Goal: Task Accomplishment & Management: Use online tool/utility

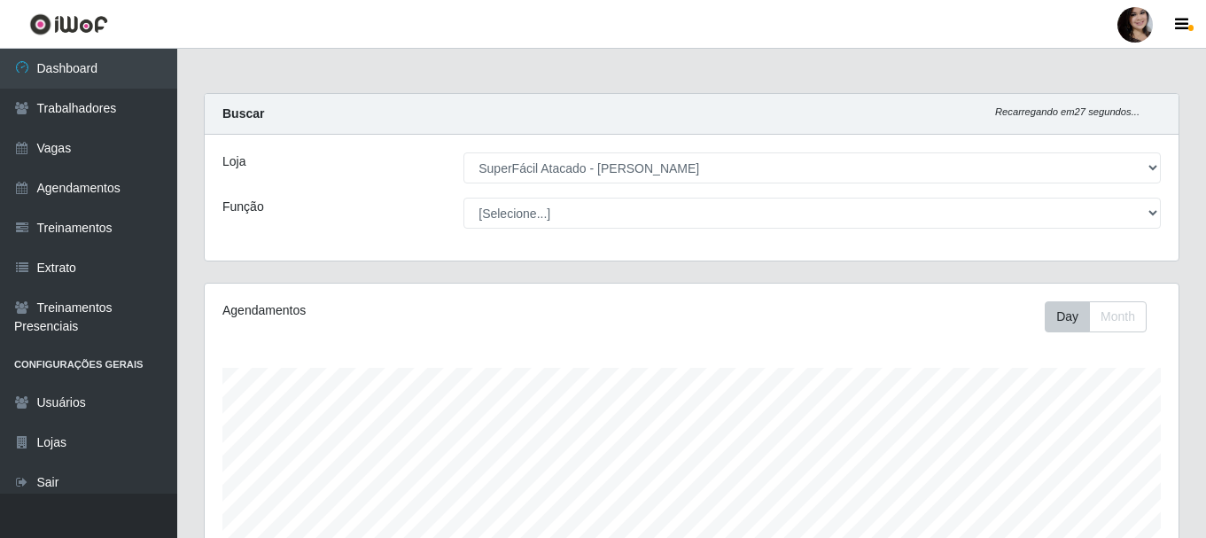
select select "399"
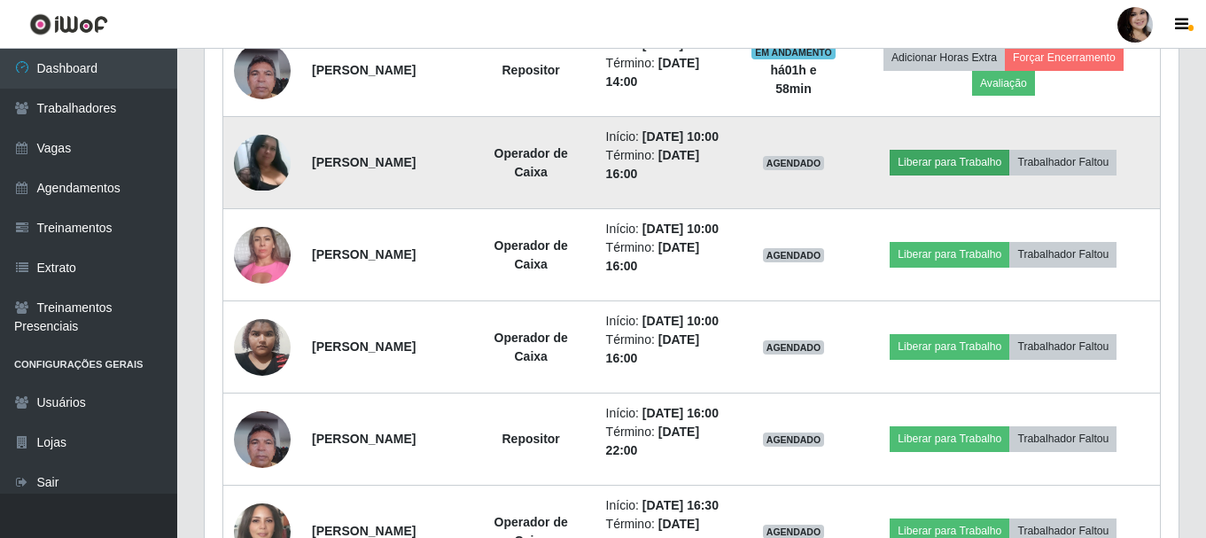
scroll to position [368, 974]
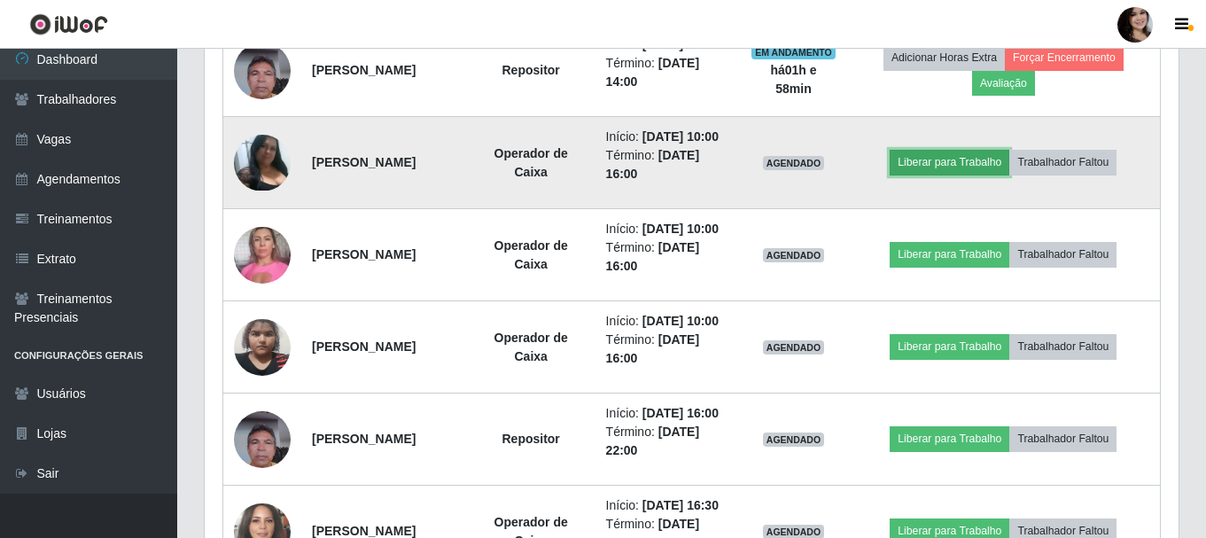
click at [958, 175] on button "Liberar para Trabalho" at bounding box center [949, 162] width 120 height 25
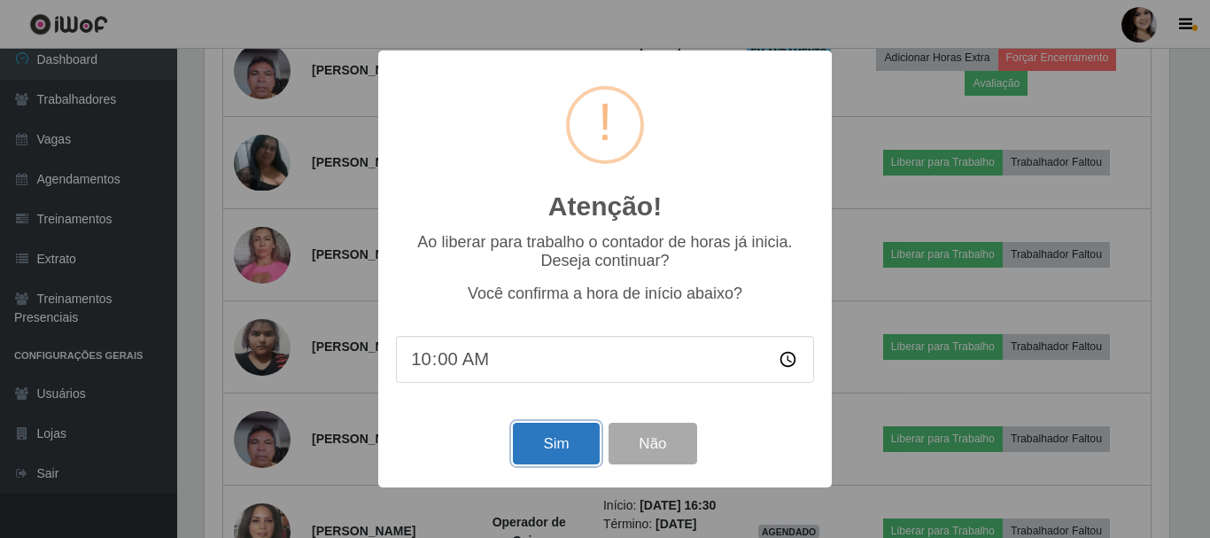
click at [561, 454] on button "Sim" at bounding box center [556, 444] width 86 height 42
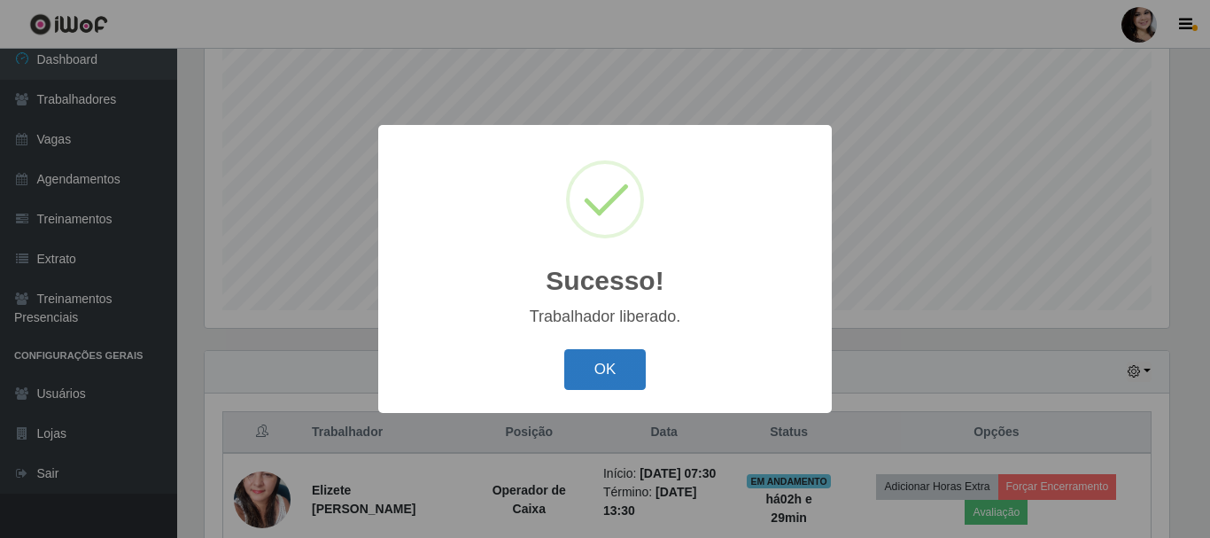
click at [639, 365] on button "OK" at bounding box center [605, 370] width 82 height 42
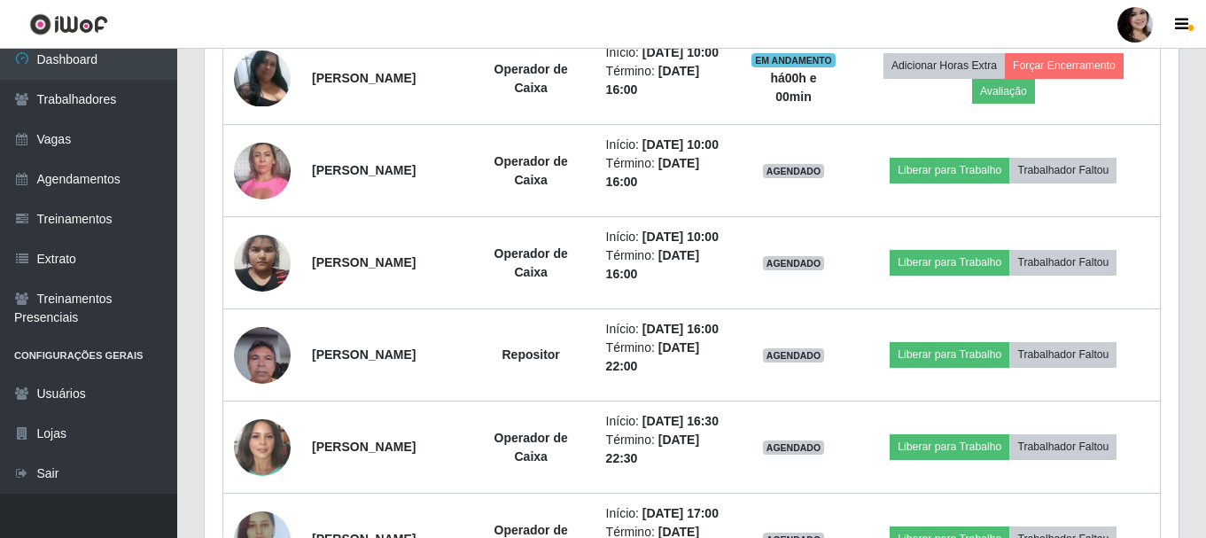
scroll to position [1209, 0]
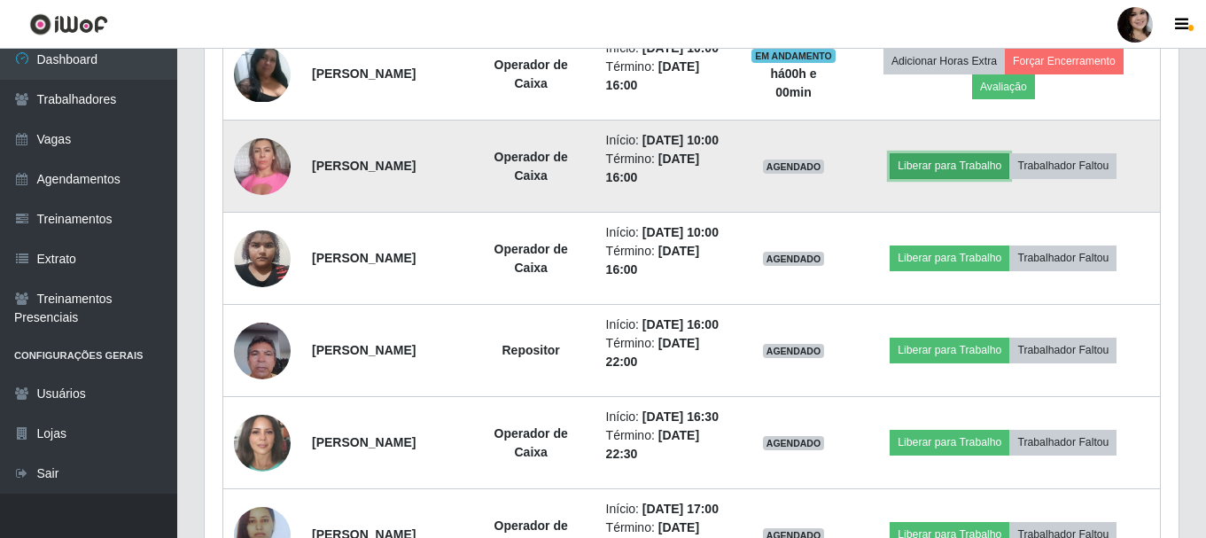
click at [956, 178] on button "Liberar para Trabalho" at bounding box center [949, 165] width 120 height 25
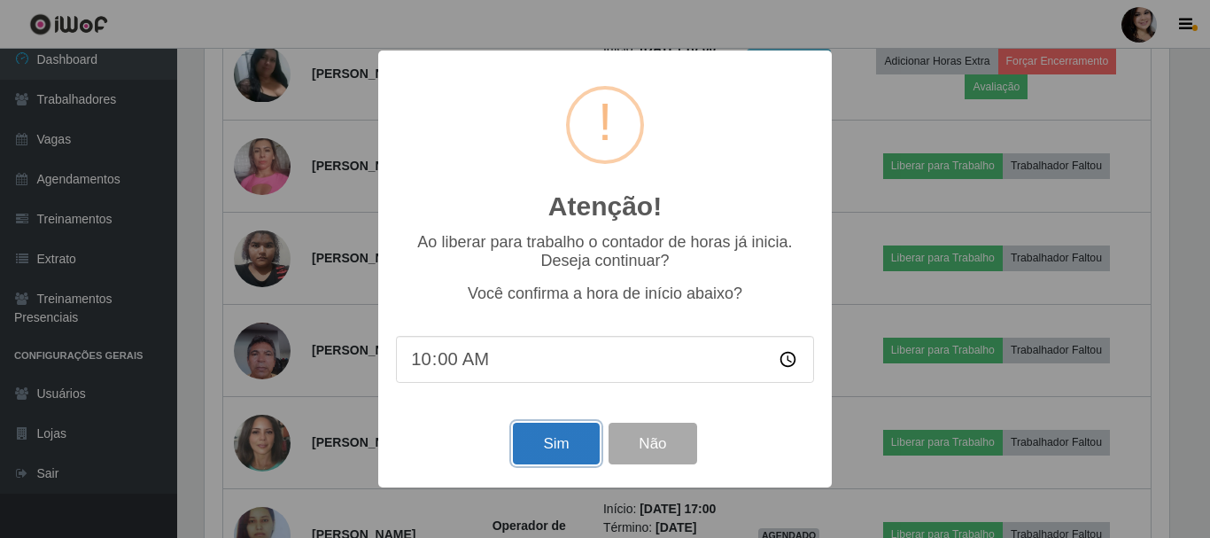
click at [542, 444] on button "Sim" at bounding box center [556, 444] width 86 height 42
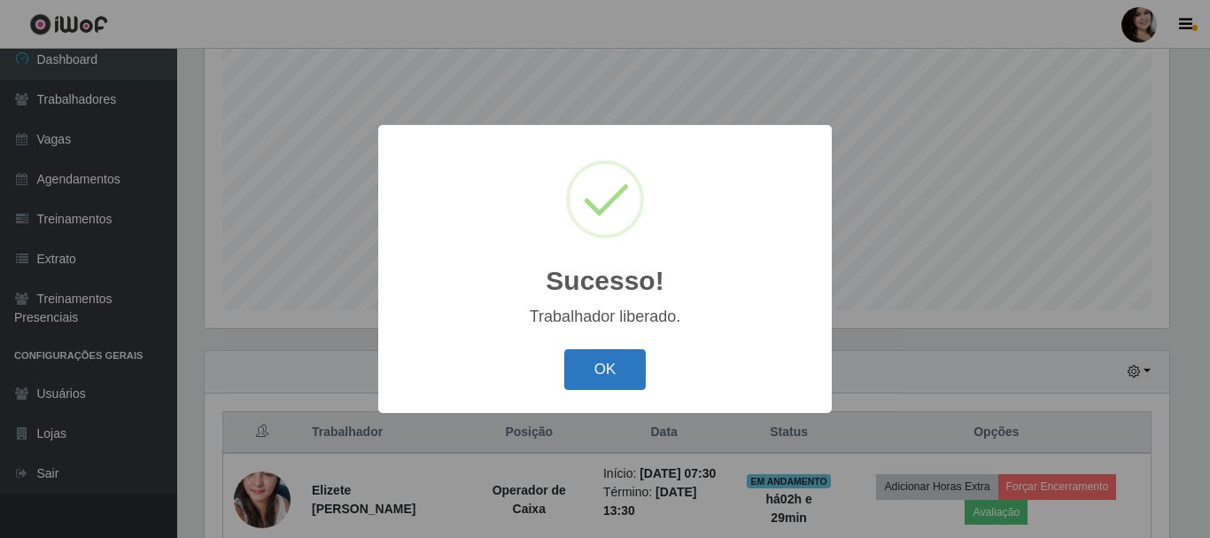
click at [595, 373] on button "OK" at bounding box center [605, 370] width 82 height 42
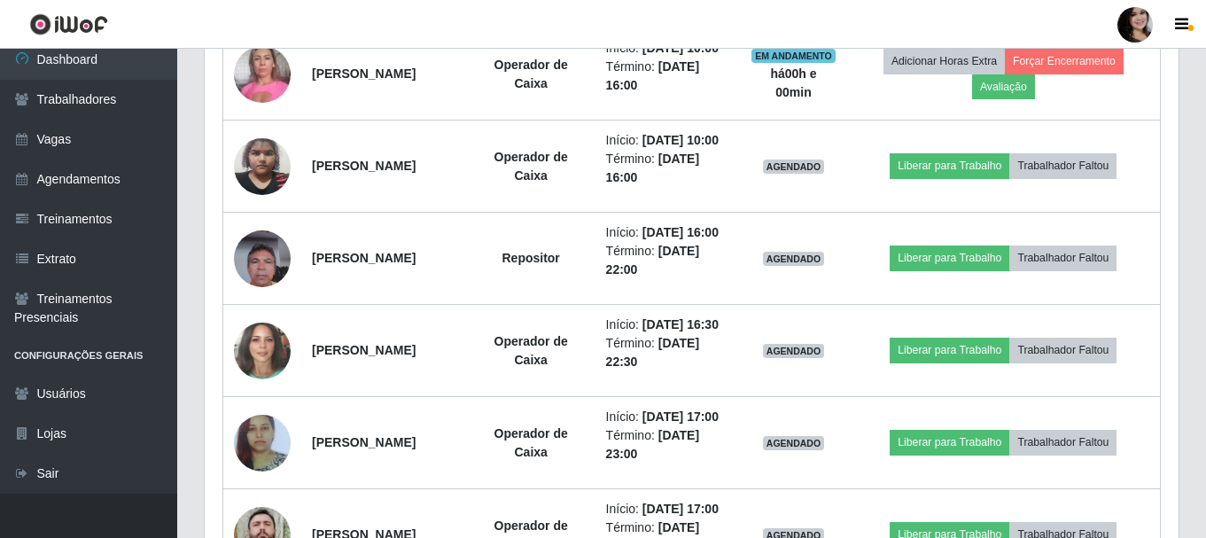
scroll to position [1386, 0]
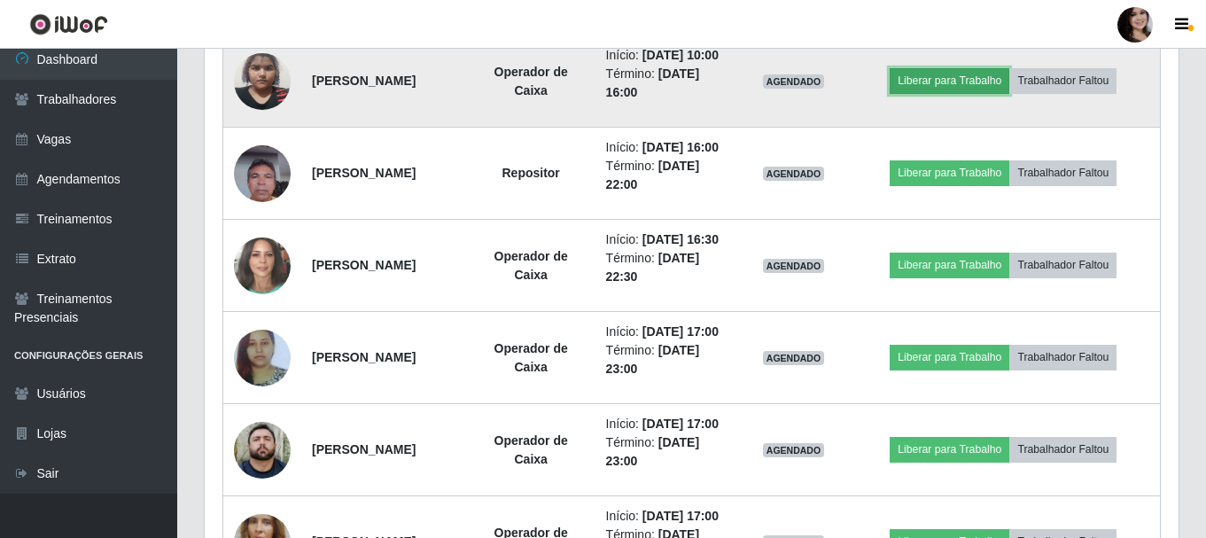
click at [943, 93] on button "Liberar para Trabalho" at bounding box center [949, 80] width 120 height 25
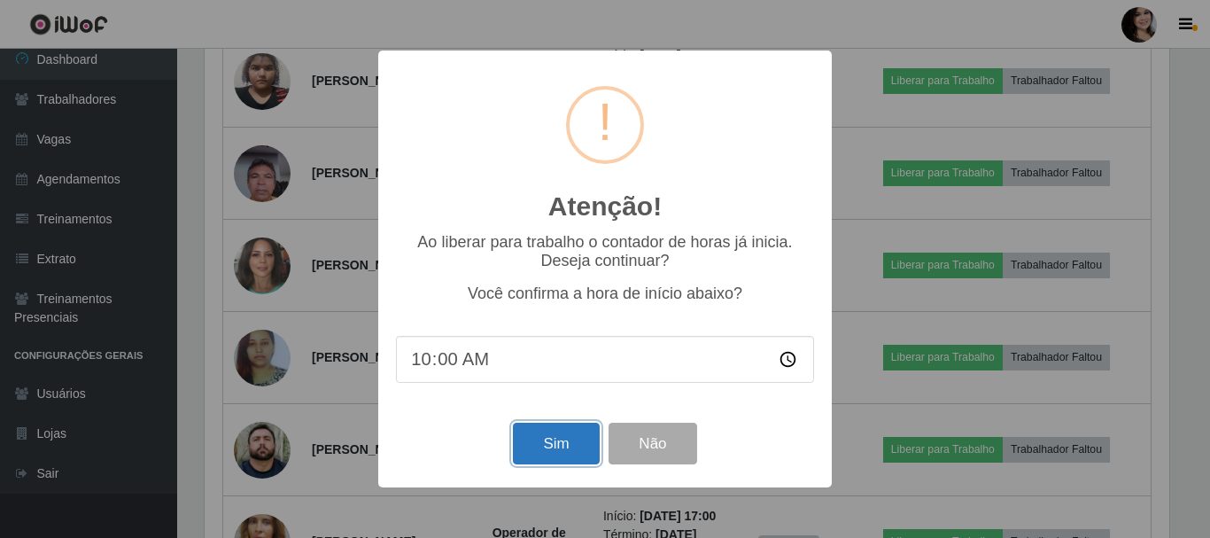
click at [548, 439] on button "Sim" at bounding box center [556, 444] width 86 height 42
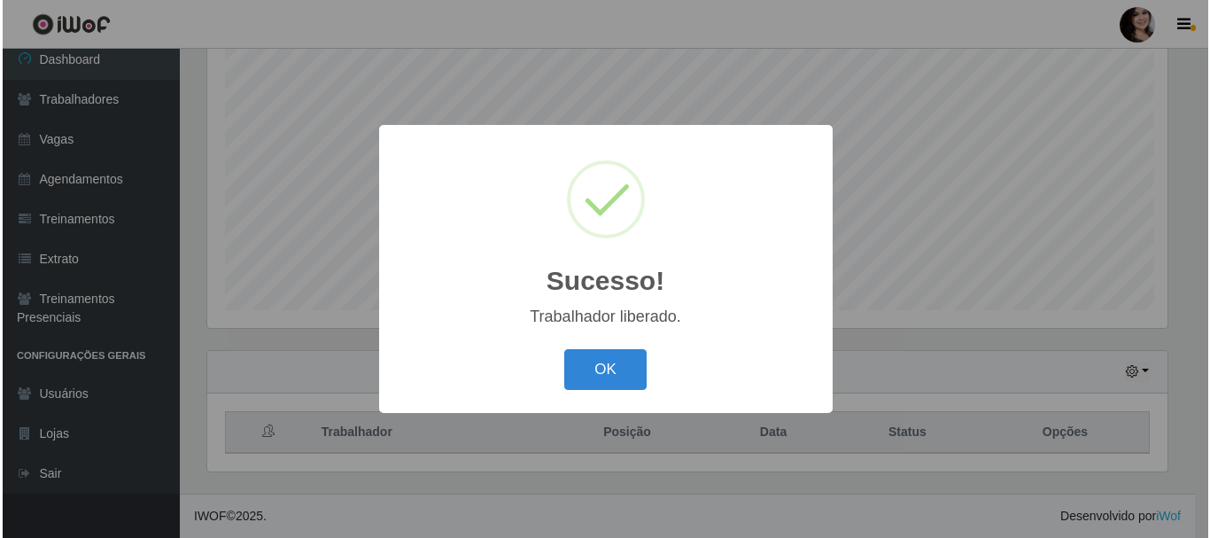
scroll to position [0, 0]
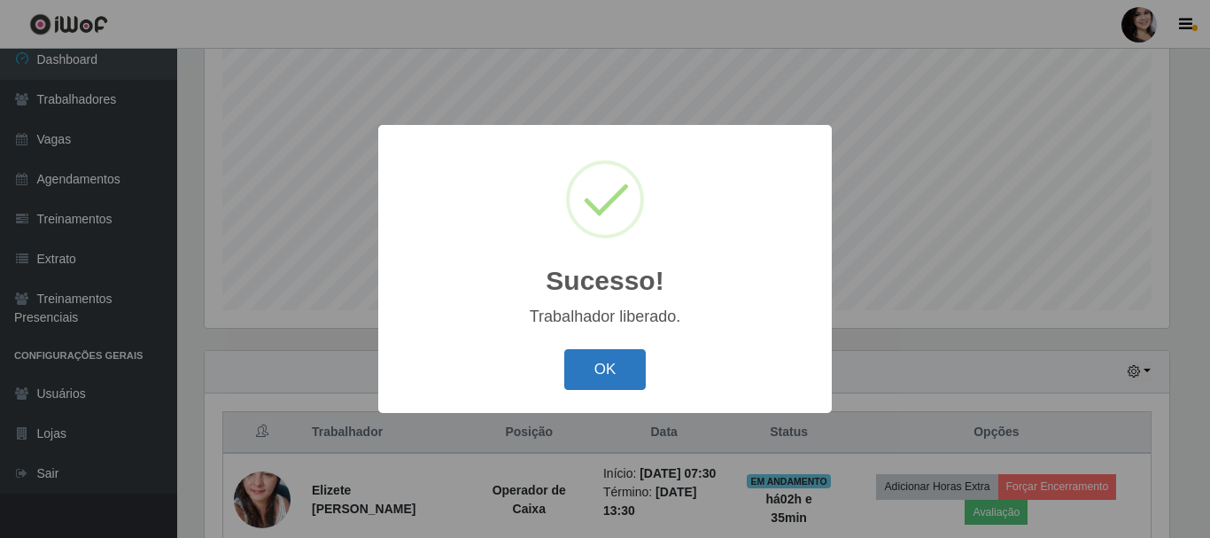
drag, startPoint x: 548, startPoint y: 439, endPoint x: 587, endPoint y: 370, distance: 78.6
click at [587, 370] on button "OK" at bounding box center [605, 370] width 82 height 42
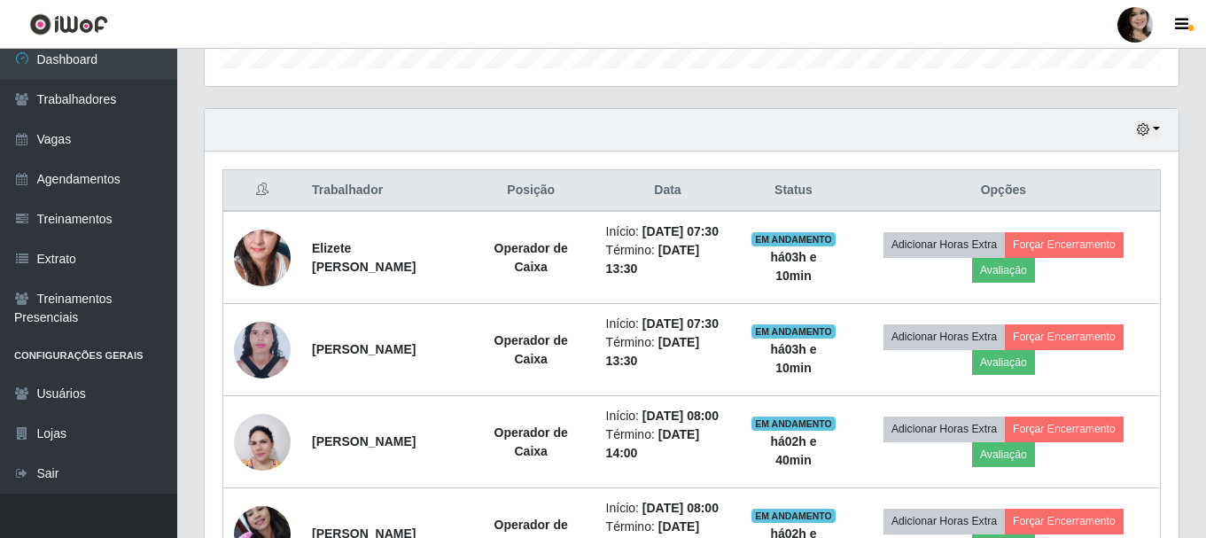
scroll to position [279, 0]
